Goal: Task Accomplishment & Management: Manage account settings

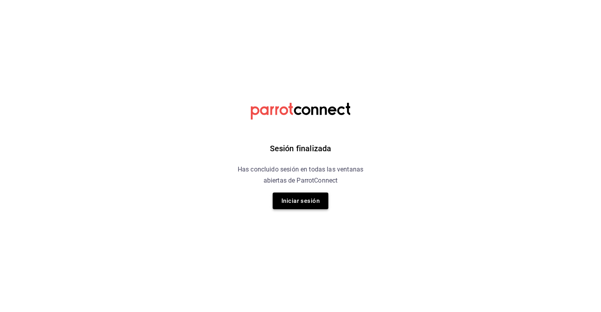
click at [302, 199] on button "Iniciar sesión" at bounding box center [301, 201] width 56 height 17
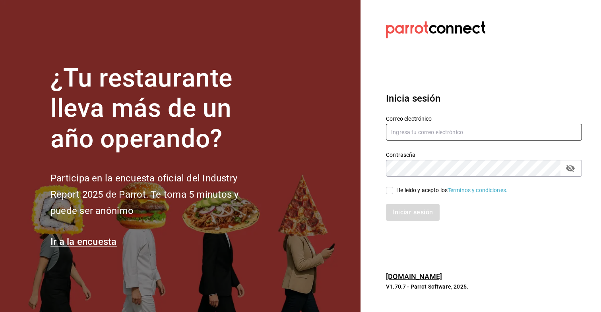
click at [415, 136] on input "text" at bounding box center [484, 132] width 196 height 17
type input "[EMAIL_ADDRESS][DOMAIN_NAME]"
click at [390, 188] on input "He leído y acepto los Términos y condiciones." at bounding box center [389, 190] width 7 height 7
checkbox input "true"
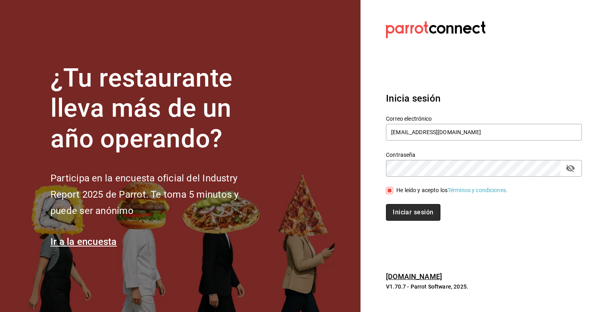
click at [393, 206] on button "Iniciar sesión" at bounding box center [413, 212] width 54 height 17
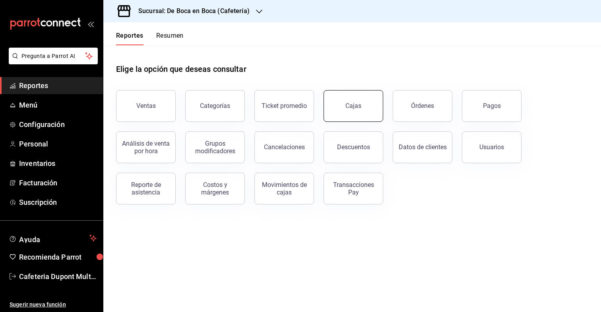
click at [367, 107] on link "Cajas" at bounding box center [353, 106] width 60 height 32
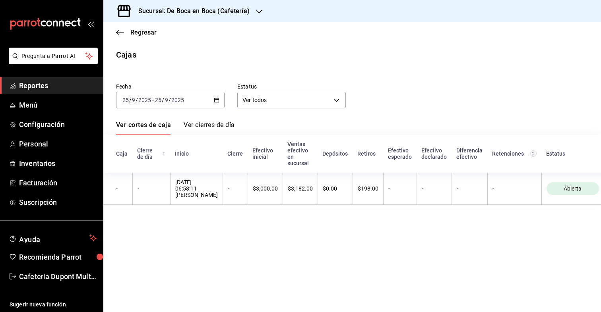
click at [221, 8] on h3 "Sucursal: De Boca en Boca (Cafetería)" at bounding box center [191, 11] width 118 height 10
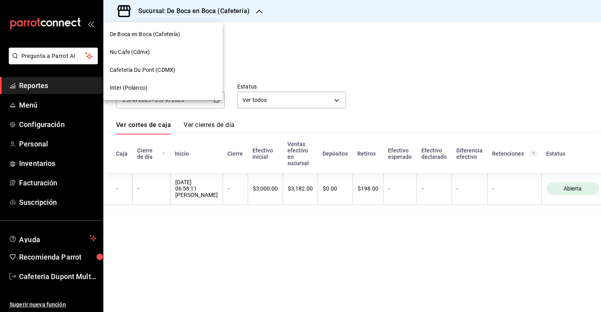
click at [179, 48] on div "Nu Cafe (Cdmx)" at bounding box center [163, 52] width 106 height 8
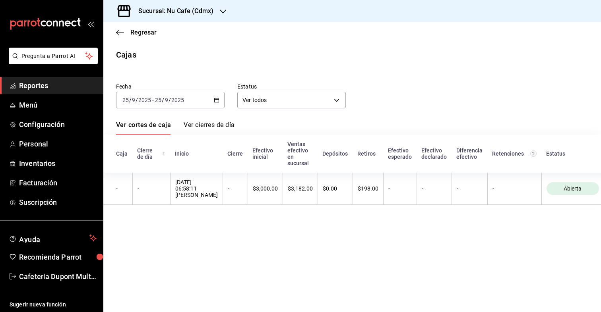
click at [185, 14] on h3 "Sucursal: Nu Cafe (Cdmx)" at bounding box center [172, 11] width 81 height 10
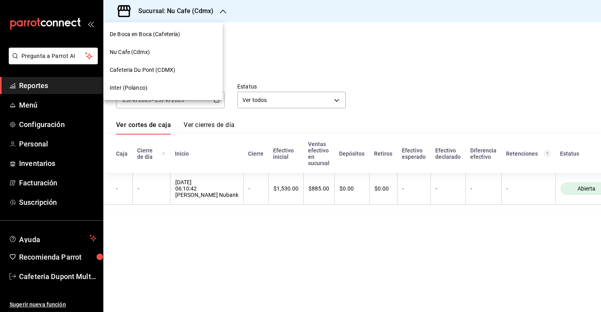
click at [163, 74] on span "Cafeteria Du Pont (CDMX)" at bounding box center [143, 70] width 66 height 8
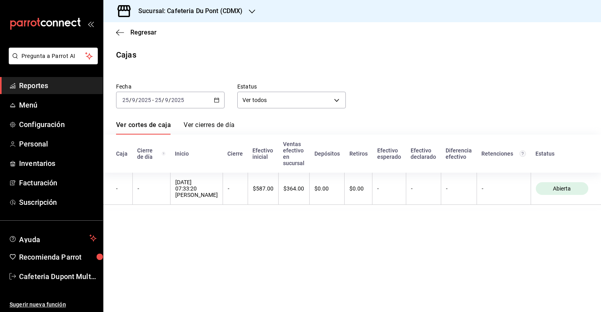
click at [158, 103] on div "[DATE] [DATE] - [DATE] [DATE]" at bounding box center [170, 100] width 108 height 17
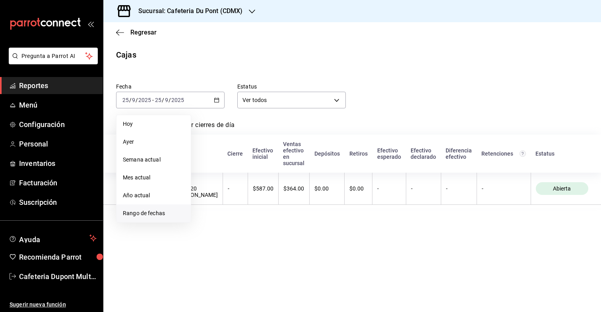
click at [158, 213] on span "Rango de fechas" at bounding box center [154, 213] width 62 height 8
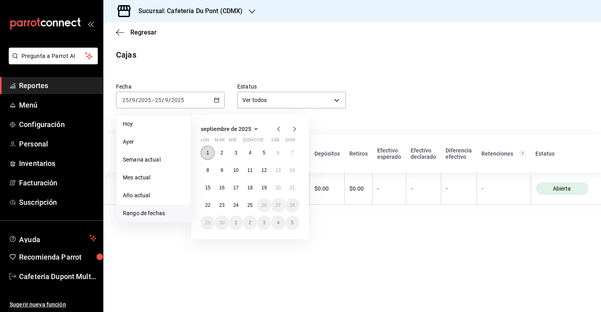
click at [208, 150] on abbr "1" at bounding box center [207, 153] width 3 height 6
click at [253, 209] on button "25" at bounding box center [250, 205] width 14 height 14
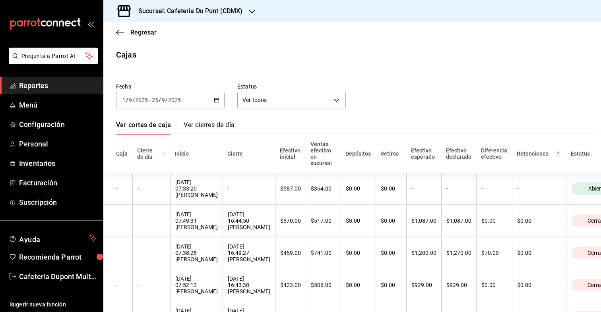
click at [114, 29] on div "Regresar" at bounding box center [351, 32] width 497 height 20
click at [125, 36] on div "Regresar" at bounding box center [351, 32] width 497 height 20
click at [121, 34] on icon "button" at bounding box center [120, 32] width 8 height 7
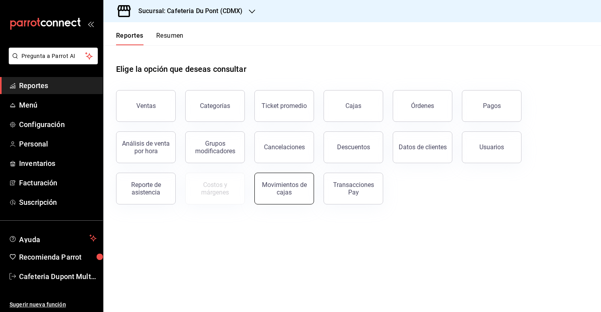
click at [292, 203] on button "Movimientos de cajas" at bounding box center [284, 189] width 60 height 32
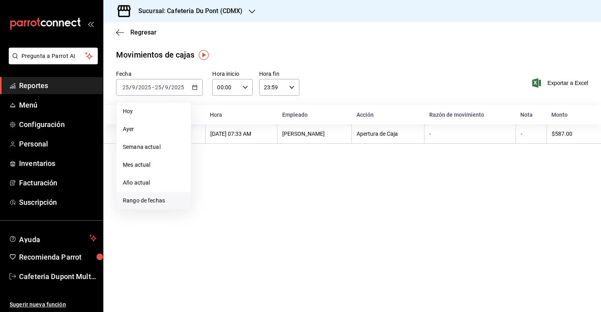
click at [177, 202] on span "Rango de fechas" at bounding box center [154, 201] width 62 height 8
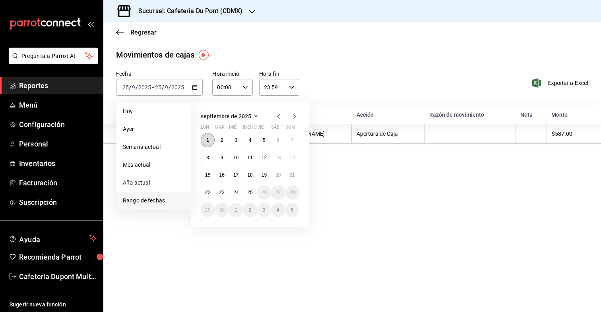
click at [209, 140] on abbr "1" at bounding box center [207, 140] width 3 height 6
click at [248, 190] on abbr "25" at bounding box center [249, 193] width 5 height 6
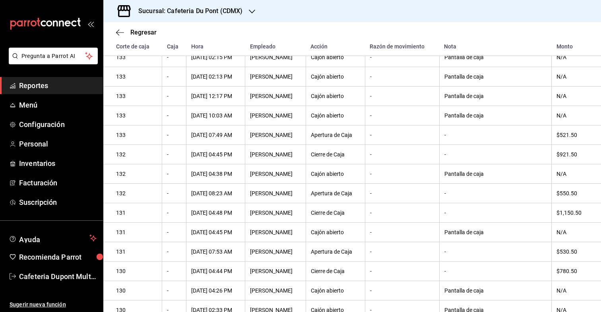
scroll to position [1665, 0]
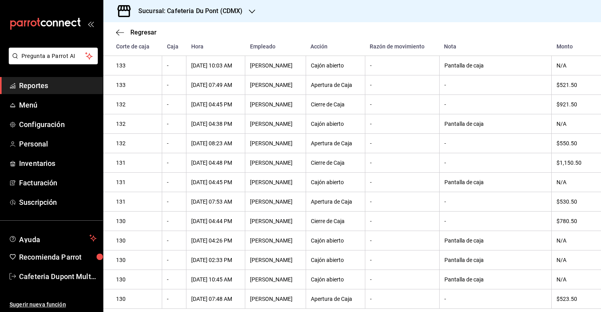
click at [173, 11] on h3 "Sucursal: Cafeteria Du Pont (CDMX)" at bounding box center [187, 11] width 110 height 10
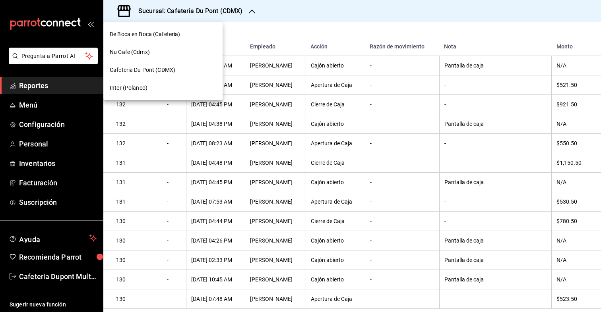
click at [151, 87] on div "Inter (Polanco)" at bounding box center [163, 88] width 106 height 8
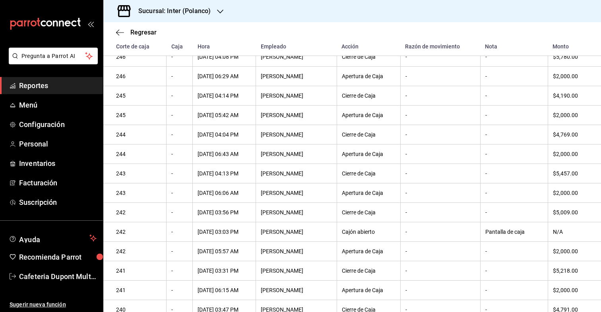
scroll to position [0, 0]
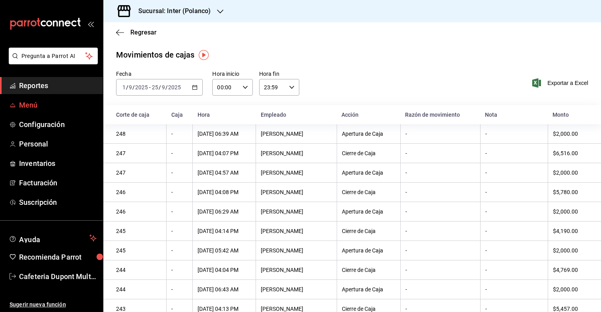
click at [50, 104] on span "Menú" at bounding box center [57, 105] width 77 height 11
